Goal: Find specific page/section: Find specific page/section

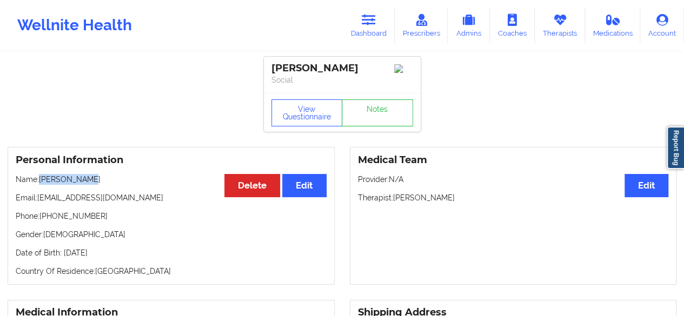
click at [97, 185] on p "Name: [PERSON_NAME]" at bounding box center [171, 179] width 311 height 11
drag, startPoint x: 42, startPoint y: 220, endPoint x: 109, endPoint y: 224, distance: 66.6
click at [109, 222] on p "Phone: [PHONE_NUMBER]" at bounding box center [171, 216] width 311 height 11
copy p "[PHONE_NUMBER]"
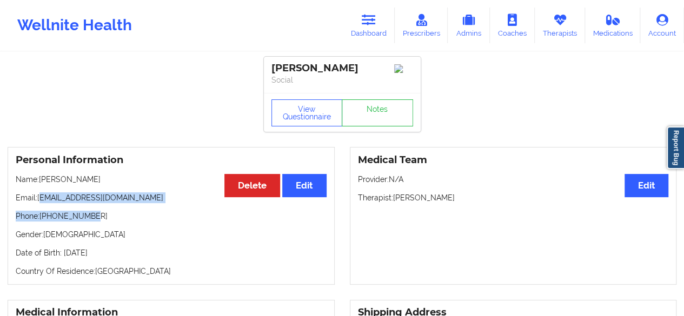
drag, startPoint x: 40, startPoint y: 202, endPoint x: 152, endPoint y: 211, distance: 112.8
click at [152, 211] on div "Personal Information Edit Delete Name: [PERSON_NAME] Email: [EMAIL_ADDRESS][DOM…" at bounding box center [171, 216] width 327 height 138
drag, startPoint x: 39, startPoint y: 200, endPoint x: 120, endPoint y: 203, distance: 81.1
click at [120, 203] on p "Email: [EMAIL_ADDRESS][DOMAIN_NAME]" at bounding box center [171, 197] width 311 height 11
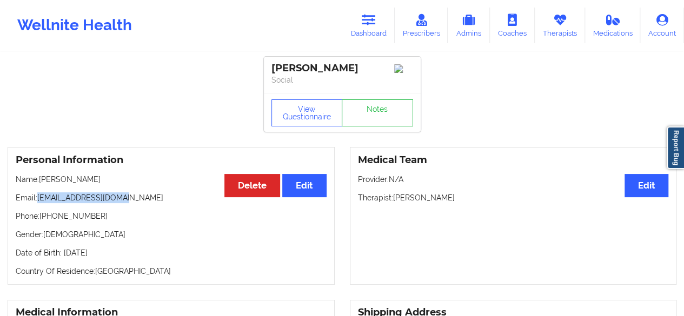
copy p "[EMAIL_ADDRESS][DOMAIN_NAME]"
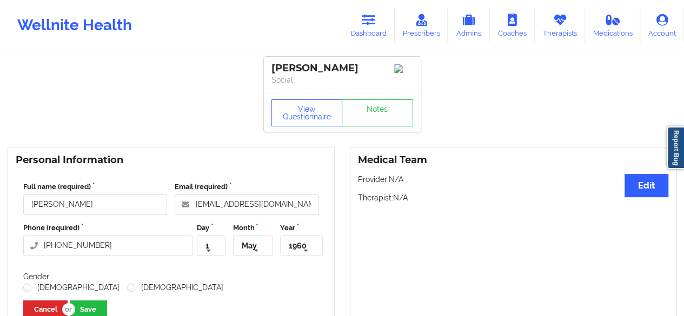
click at [376, 24] on icon at bounding box center [368, 20] width 14 height 12
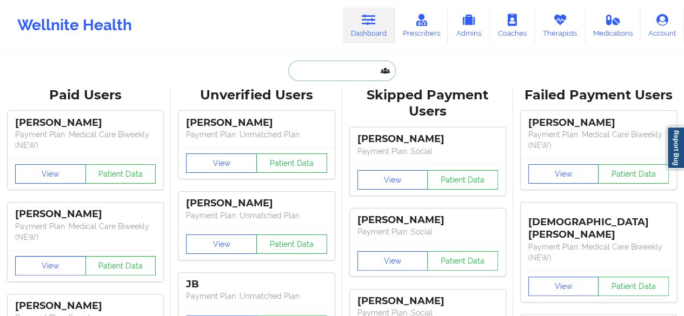
click at [335, 72] on input "text" at bounding box center [341, 71] width 107 height 21
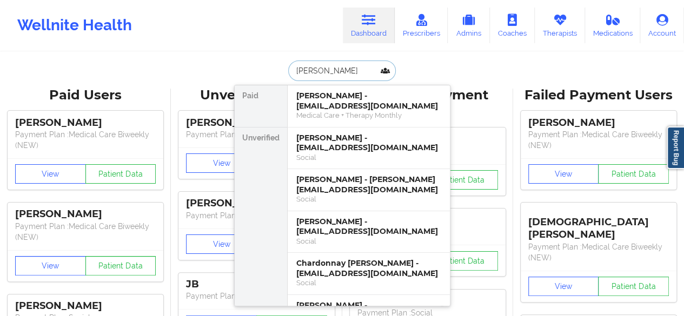
type input "kelise"
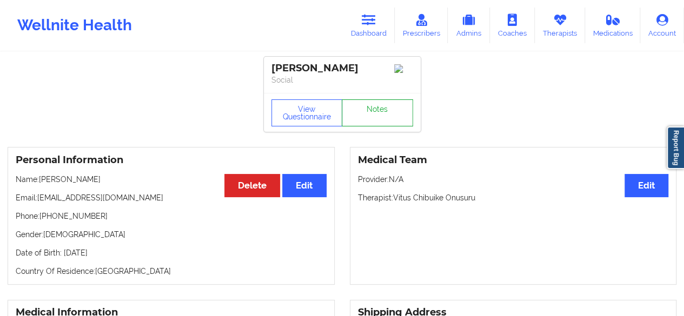
click at [372, 111] on link "Notes" at bounding box center [376, 112] width 71 height 27
